Goal: Transaction & Acquisition: Purchase product/service

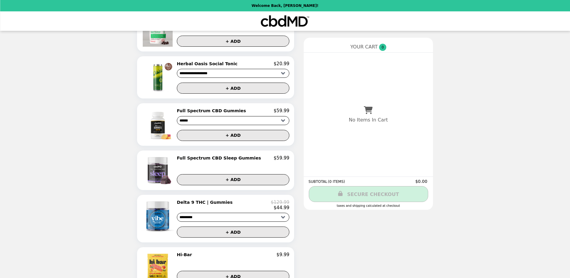
scroll to position [223, 0]
click at [171, 128] on img at bounding box center [158, 125] width 34 height 33
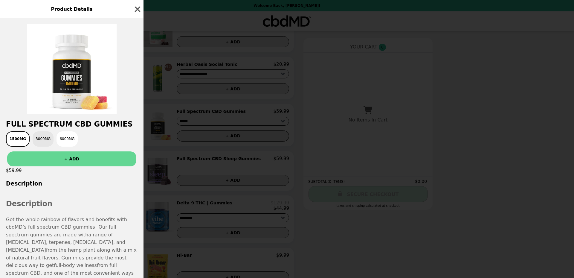
click at [40, 140] on button "3000MG" at bounding box center [43, 138] width 21 height 15
click at [12, 136] on button "1500MG" at bounding box center [16, 138] width 21 height 15
click at [36, 139] on button "3000MG" at bounding box center [43, 138] width 21 height 15
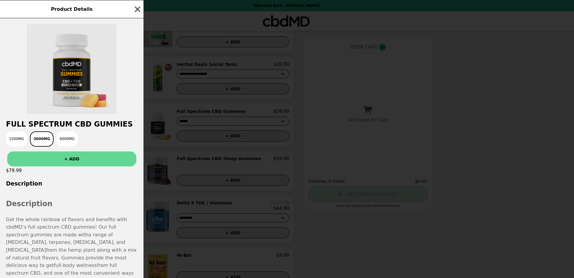
click at [74, 79] on img at bounding box center [72, 69] width 90 height 90
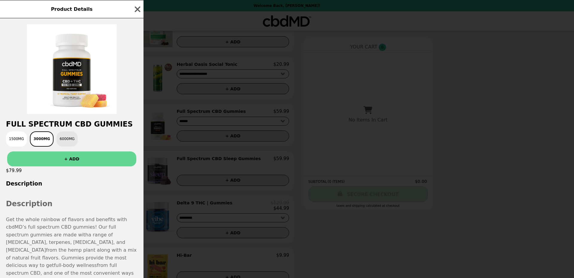
click at [60, 143] on button "6000MG" at bounding box center [67, 138] width 21 height 15
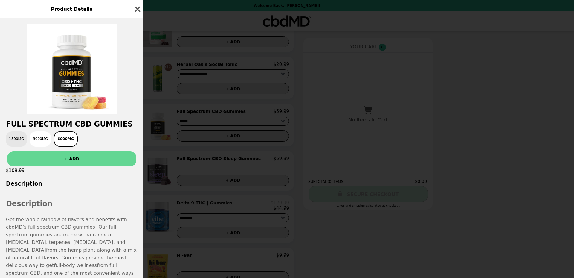
click at [16, 142] on button "1500MG" at bounding box center [16, 138] width 21 height 15
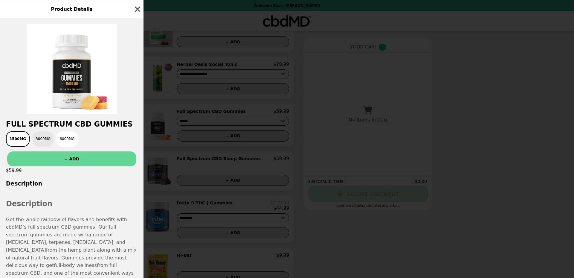
click at [40, 139] on button "3000MG" at bounding box center [43, 138] width 21 height 15
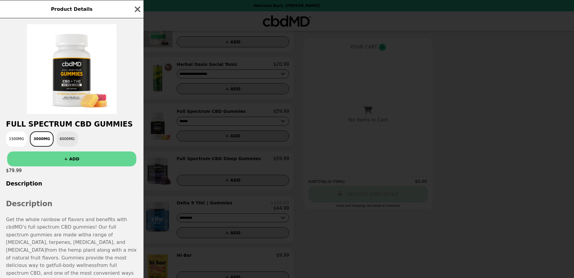
click at [68, 137] on button "6000MG" at bounding box center [67, 138] width 21 height 15
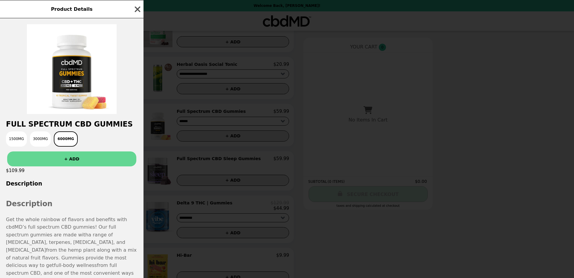
click at [138, 9] on icon "button" at bounding box center [138, 9] width 6 height 6
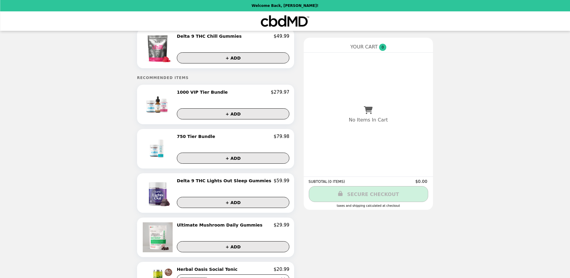
scroll to position [0, 0]
